Goal: Task Accomplishment & Management: Use online tool/utility

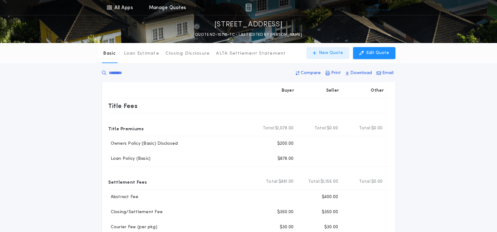
click at [324, 52] on p "New Quote" at bounding box center [331, 53] width 24 height 6
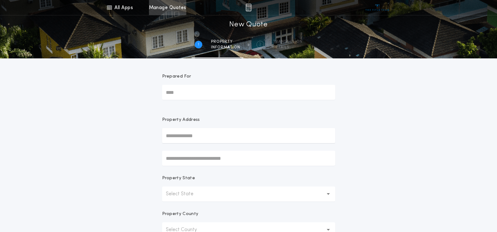
click at [176, 9] on link "Manage Quotes" at bounding box center [167, 7] width 37 height 15
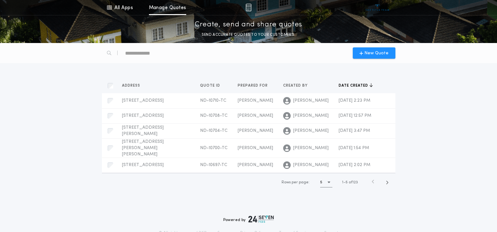
click at [150, 58] on div at bounding box center [142, 52] width 81 height 15
click at [163, 55] on div "text" at bounding box center [152, 53] width 54 height 10
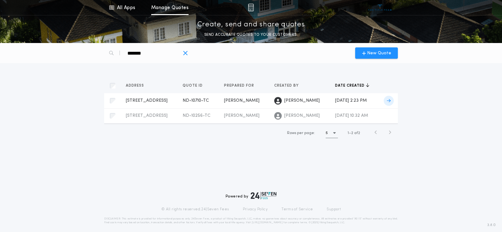
type div "*******"
click at [178, 99] on td "[STREET_ADDRESS]-TC Prepared for [PERSON_NAME]" at bounding box center [149, 100] width 57 height 15
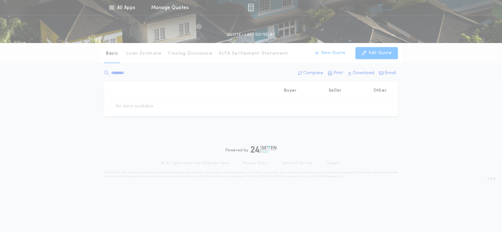
type input "********"
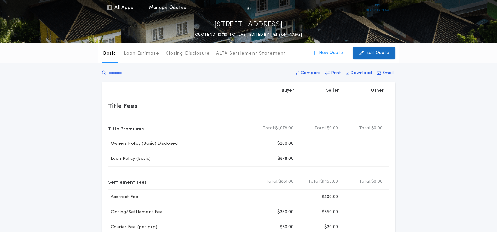
drag, startPoint x: 380, startPoint y: 52, endPoint x: 367, endPoint y: 58, distance: 14.2
click at [380, 51] on p "Edit Quote" at bounding box center [377, 53] width 23 height 6
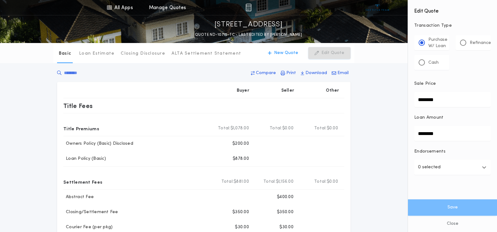
drag, startPoint x: 351, startPoint y: 106, endPoint x: 357, endPoint y: 100, distance: 9.3
click at [296, 70] on p "Print" at bounding box center [291, 73] width 10 height 6
